Goal: Navigation & Orientation: Find specific page/section

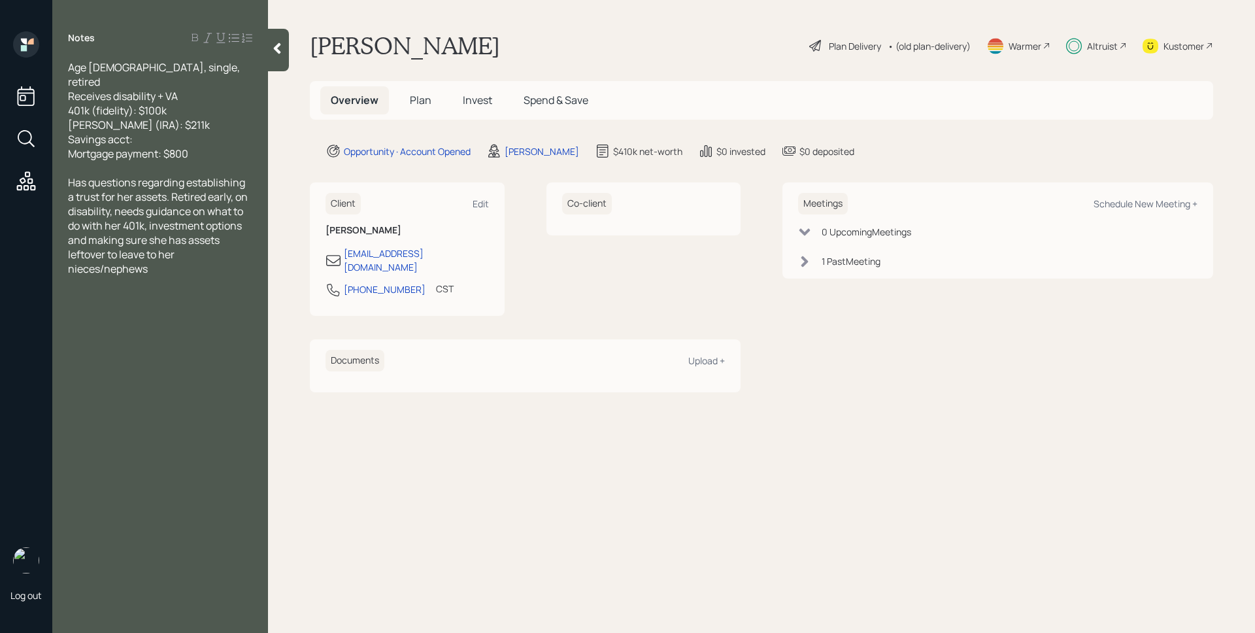
click at [282, 58] on div at bounding box center [278, 50] width 21 height 42
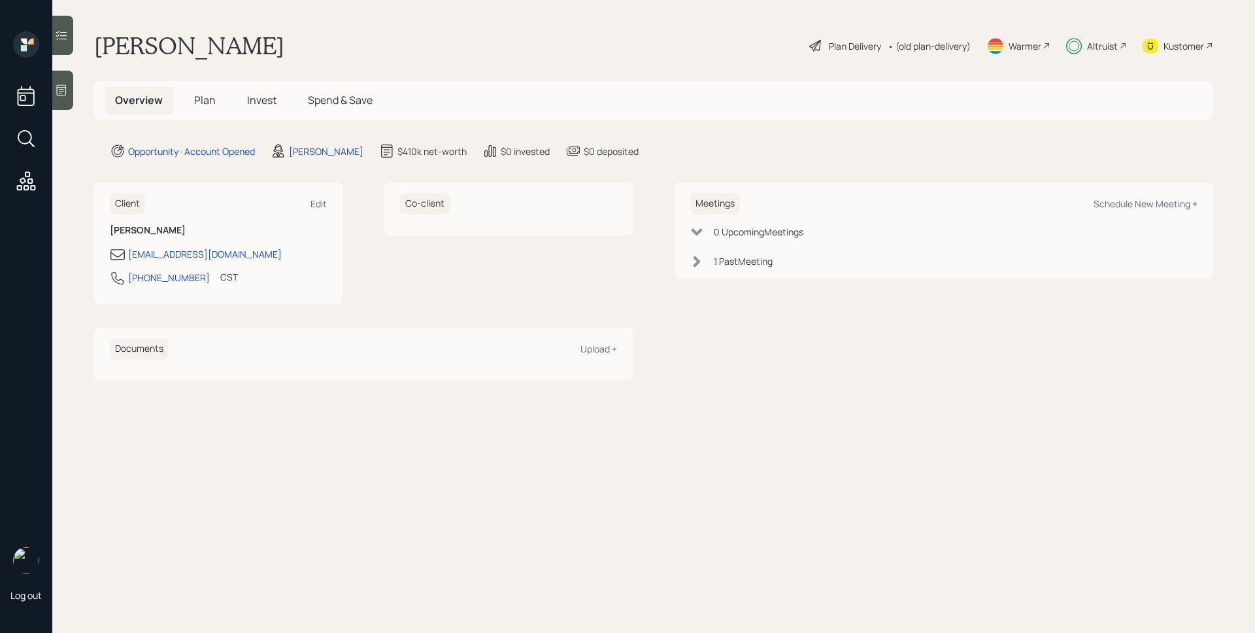
click at [61, 44] on div at bounding box center [62, 35] width 21 height 39
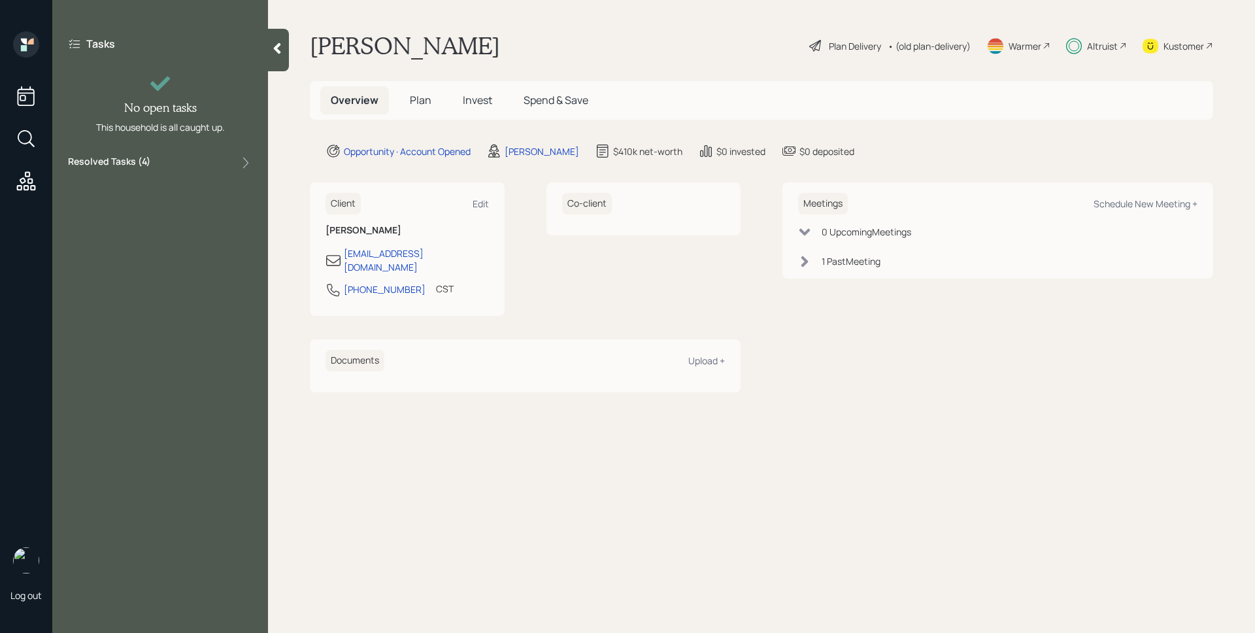
click at [169, 162] on div "Resolved Tasks ( 4 )" at bounding box center [160, 163] width 184 height 16
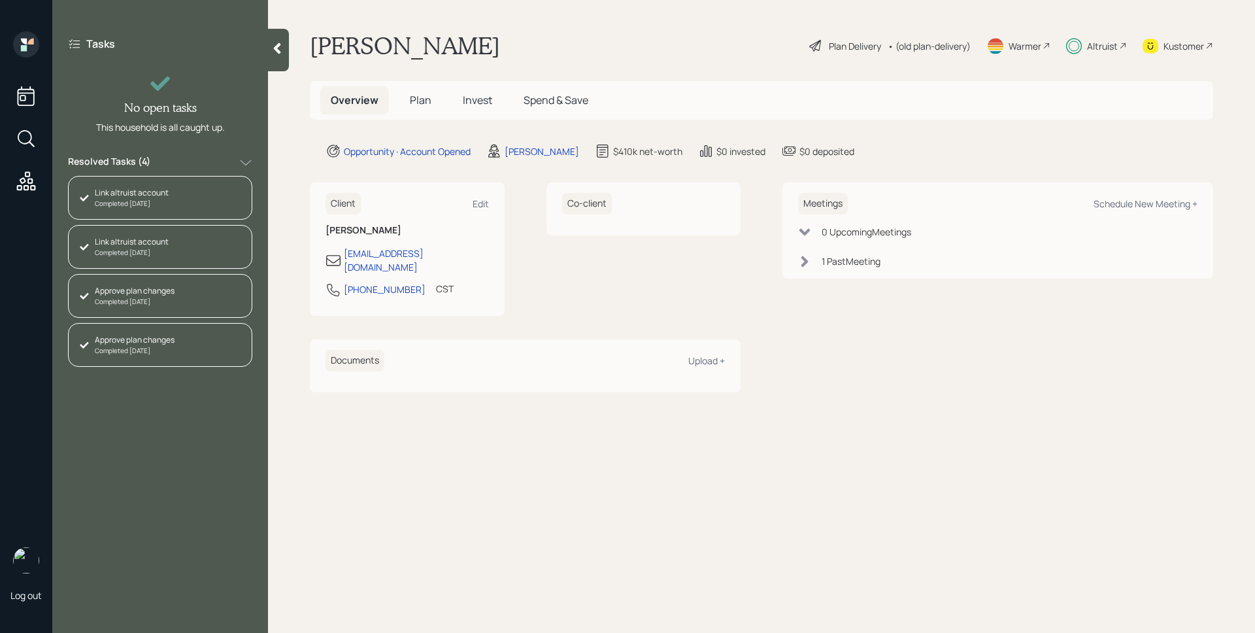
click at [277, 45] on icon at bounding box center [277, 48] width 7 height 11
